Goal: Transaction & Acquisition: Purchase product/service

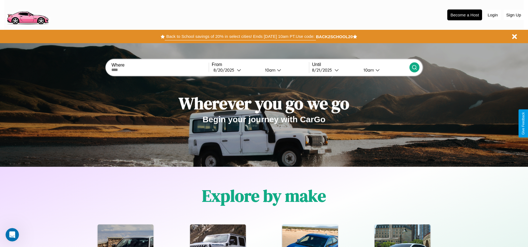
click at [240, 36] on button "Back to School savings of 20% in select cities! Ends 9/1 at 10am PT. Use code:" at bounding box center [240, 37] width 151 height 8
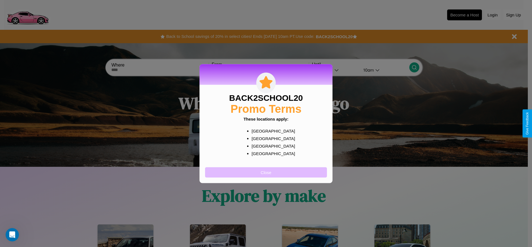
click at [266, 172] on button "Close" at bounding box center [266, 172] width 122 height 10
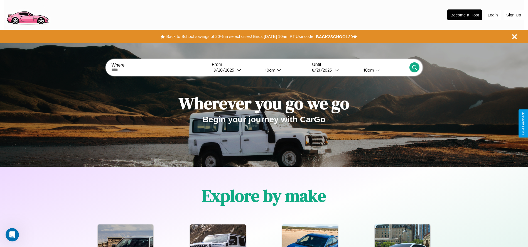
scroll to position [115, 0]
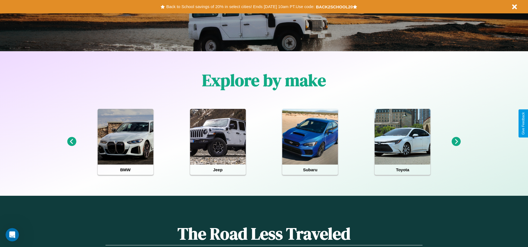
click at [456, 142] on icon at bounding box center [455, 141] width 9 height 9
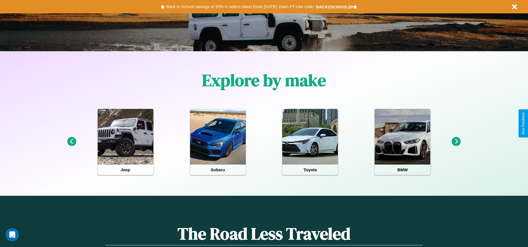
click at [71, 142] on icon at bounding box center [71, 141] width 9 height 9
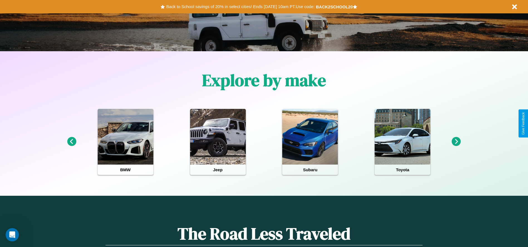
click at [456, 142] on icon at bounding box center [455, 141] width 9 height 9
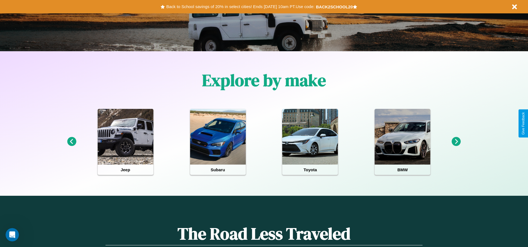
click at [456, 142] on icon at bounding box center [455, 141] width 9 height 9
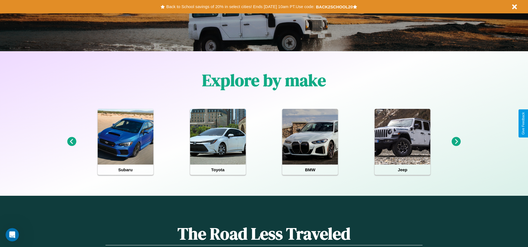
scroll to position [0, 0]
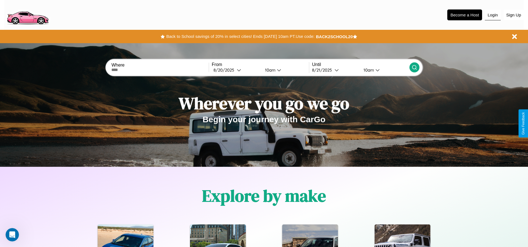
click at [492, 15] on button "Login" at bounding box center [493, 15] width 16 height 11
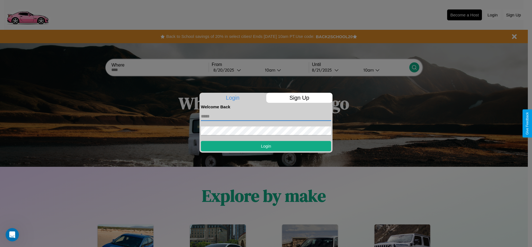
click at [266, 116] on input "text" at bounding box center [266, 116] width 130 height 9
type input "**********"
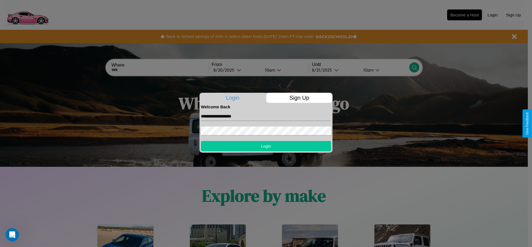
click at [266, 146] on button "Login" at bounding box center [266, 146] width 130 height 10
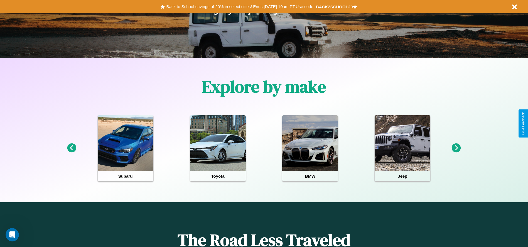
scroll to position [115, 0]
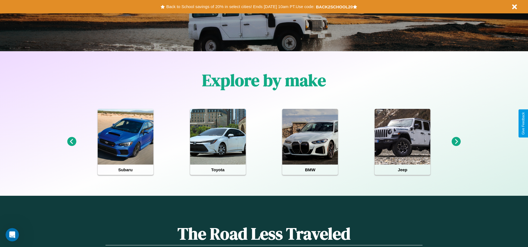
click at [71, 142] on icon at bounding box center [71, 141] width 9 height 9
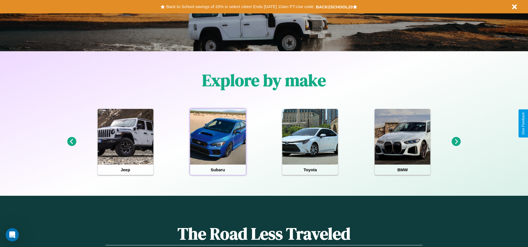
click at [218, 142] on div at bounding box center [218, 137] width 56 height 56
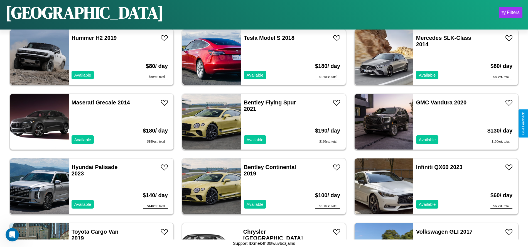
scroll to position [2450, 0]
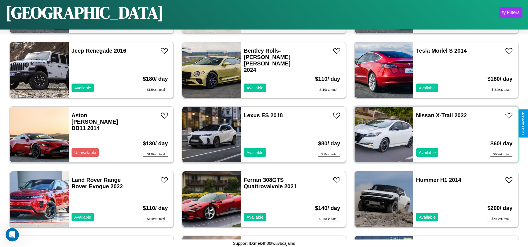
click at [433, 134] on div "Nissan X-Trail 2022 Available" at bounding box center [445, 135] width 64 height 56
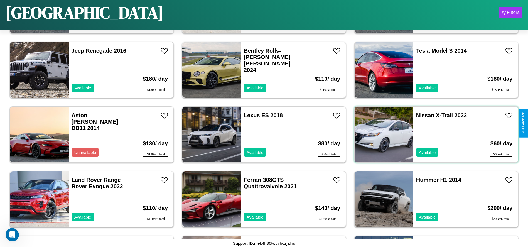
click at [433, 134] on div "Nissan X-Trail 2022 Available" at bounding box center [445, 135] width 64 height 56
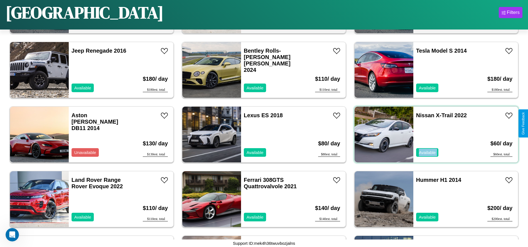
click at [433, 134] on div "Nissan X-Trail 2022 Available" at bounding box center [445, 135] width 64 height 56
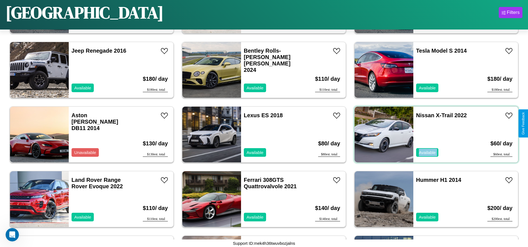
click at [433, 134] on div "Nissan X-Trail 2022 Available" at bounding box center [445, 135] width 64 height 56
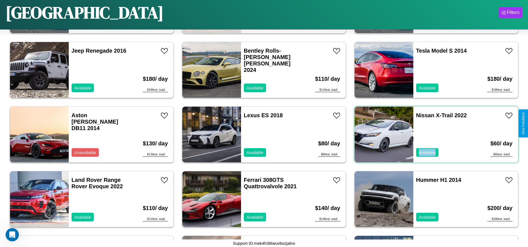
click at [433, 134] on div "Nissan X-Trail 2022 Available" at bounding box center [445, 135] width 64 height 56
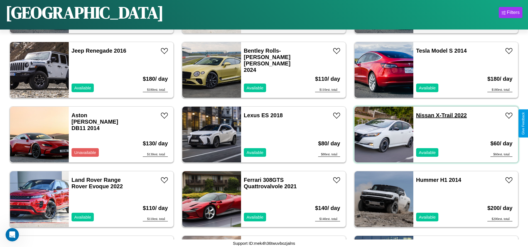
click at [421, 115] on link "Nissan X-Trail 2022" at bounding box center [441, 115] width 51 height 6
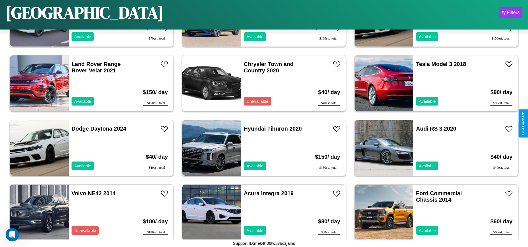
scroll to position [3288, 0]
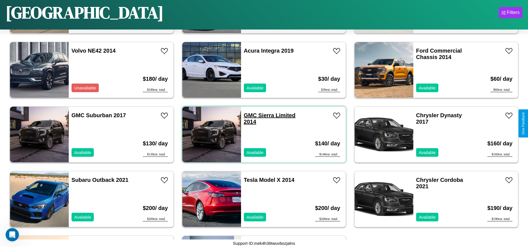
click at [248, 115] on link "GMC Sierra Limited 2014" at bounding box center [270, 118] width 52 height 13
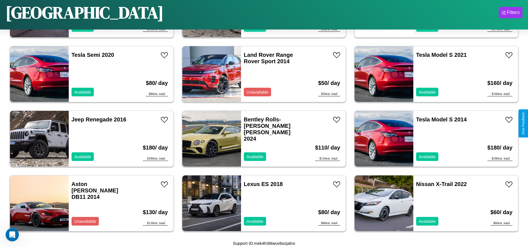
scroll to position [1611, 0]
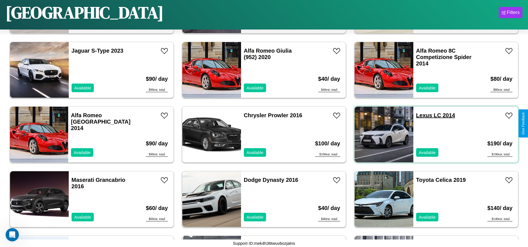
click at [420, 115] on link "Lexus LC 2014" at bounding box center [435, 115] width 39 height 6
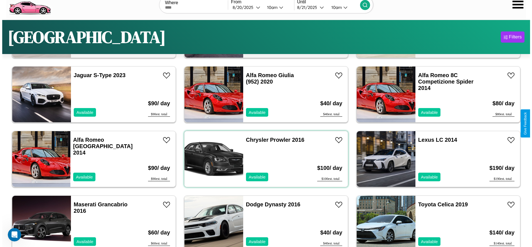
scroll to position [0, 0]
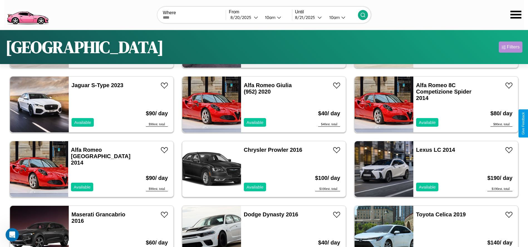
click at [510, 47] on div "Filters" at bounding box center [512, 47] width 13 height 6
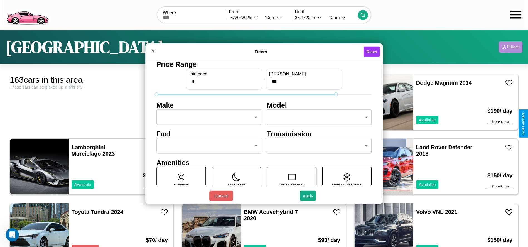
type input "***"
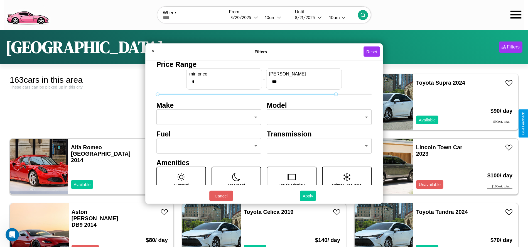
type input "*"
click at [308, 196] on button "Apply" at bounding box center [308, 196] width 16 height 10
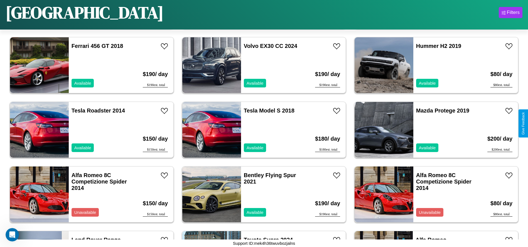
scroll to position [385, 0]
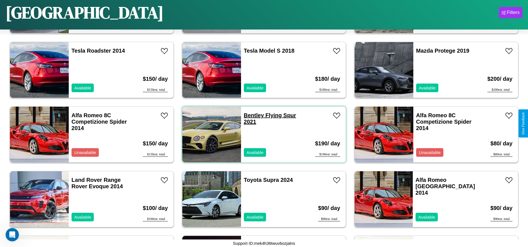
click at [251, 115] on link "Bentley Flying Spur 2021" at bounding box center [270, 118] width 52 height 13
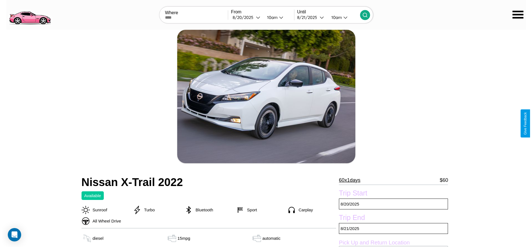
scroll to position [80, 0]
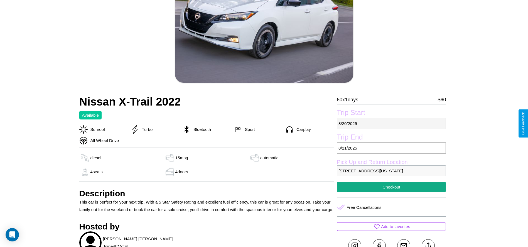
click at [391, 123] on p "8 / 20 / 2025" at bounding box center [391, 123] width 109 height 11
select select "*"
select select "****"
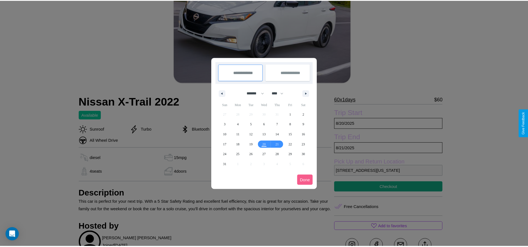
scroll to position [0, 0]
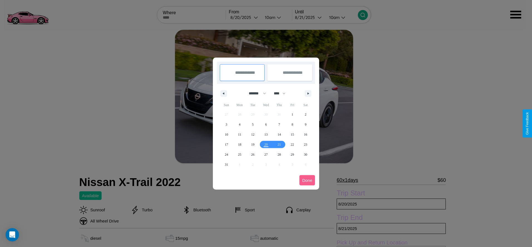
click at [244, 17] on div at bounding box center [266, 123] width 532 height 247
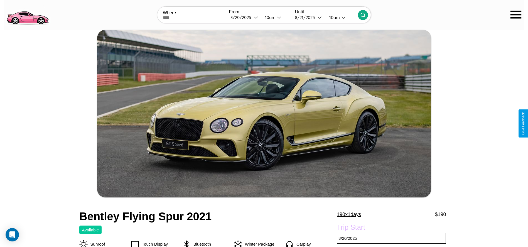
scroll to position [91, 0]
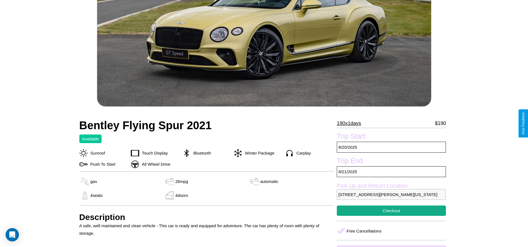
click at [351, 123] on p "190 x 1 days" at bounding box center [349, 123] width 24 height 9
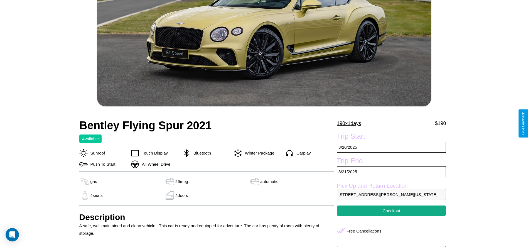
click at [351, 123] on p "190 x 1 days" at bounding box center [349, 123] width 24 height 9
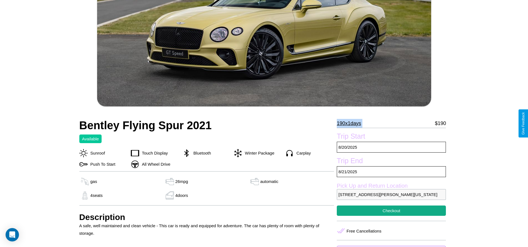
click at [351, 123] on p "190 x 1 days" at bounding box center [349, 123] width 24 height 9
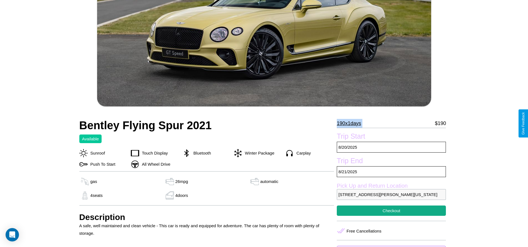
click at [351, 123] on p "190 x 1 days" at bounding box center [349, 123] width 24 height 9
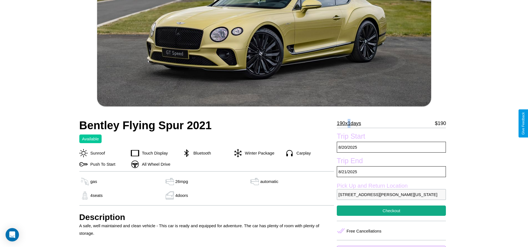
click at [351, 123] on p "190 x 1 days" at bounding box center [349, 123] width 24 height 9
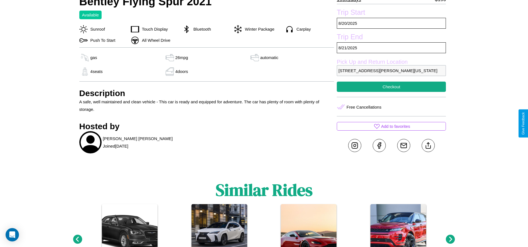
scroll to position [218, 0]
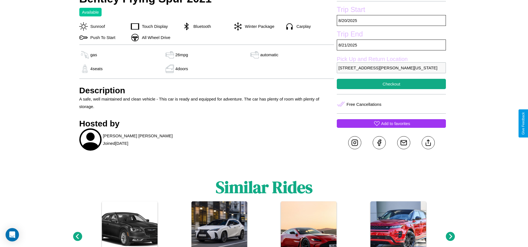
click at [391, 123] on p "Add to favorites" at bounding box center [395, 124] width 29 height 8
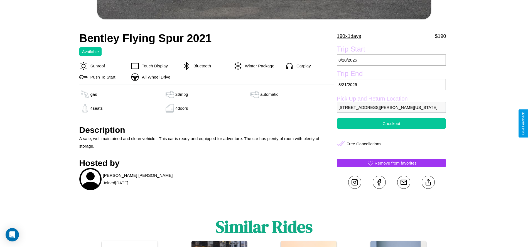
click at [391, 123] on button "Checkout" at bounding box center [391, 123] width 109 height 10
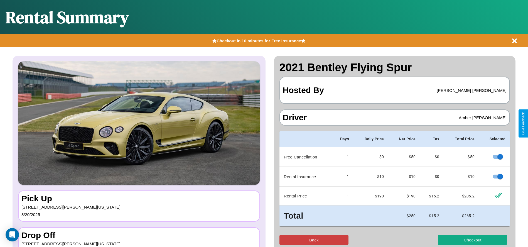
click at [313, 239] on button "Back" at bounding box center [313, 239] width 69 height 10
